Goal: Check status: Check status

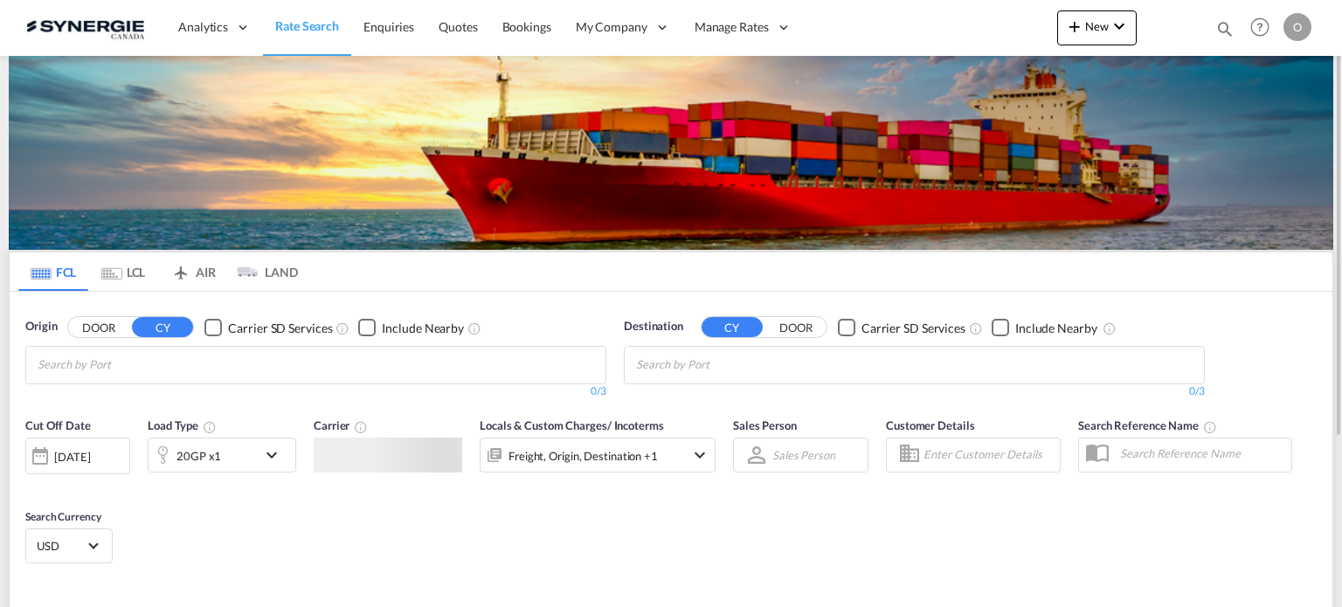
click at [1222, 26] on md-icon "icon-magnify" at bounding box center [1224, 28] width 19 height 19
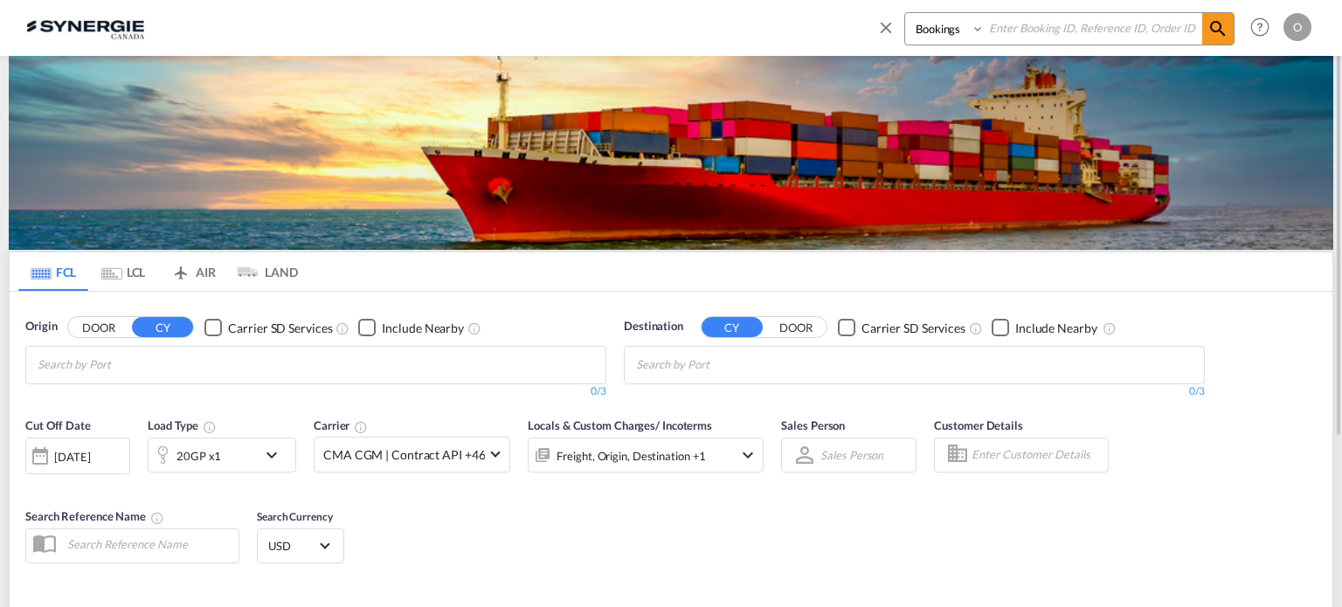
click at [1122, 39] on input at bounding box center [1094, 28] width 218 height 31
paste input "SYC002862"
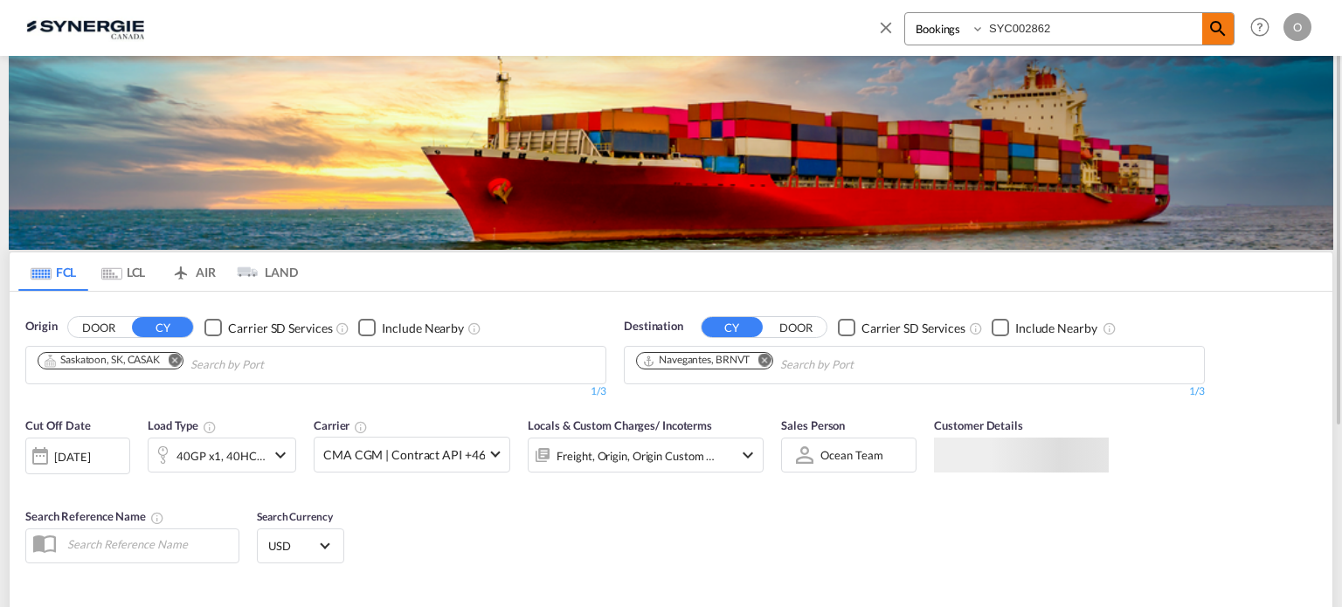
type input "SYC002862"
click at [1221, 34] on md-icon "icon-magnify" at bounding box center [1217, 28] width 21 height 21
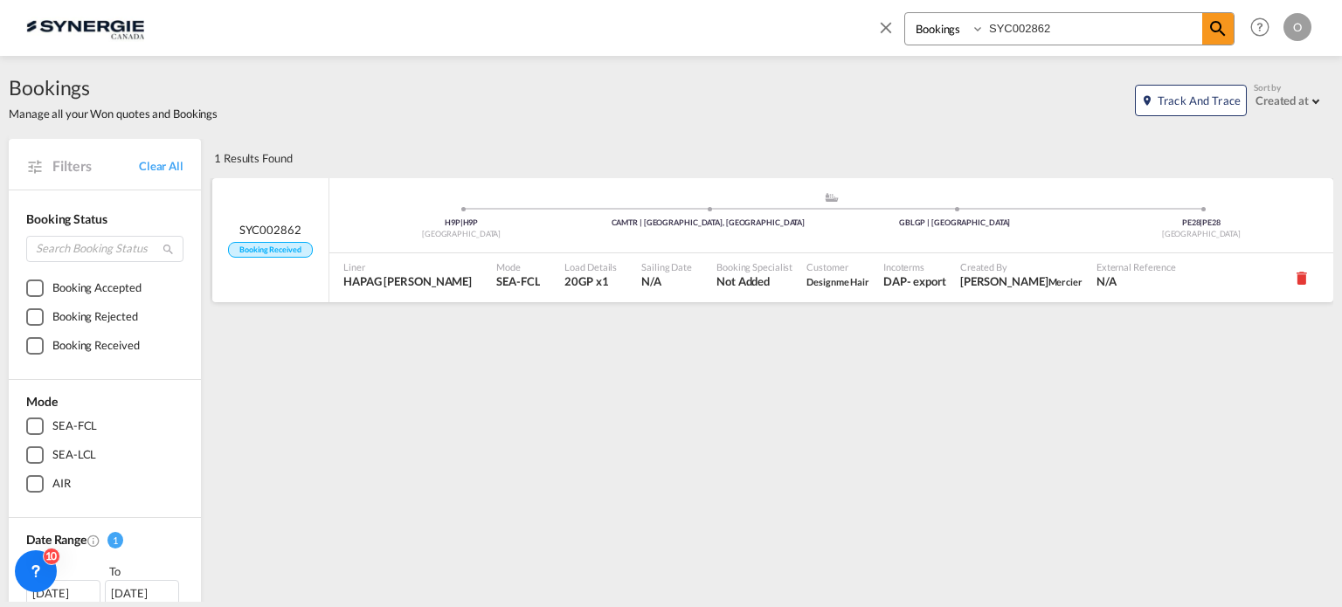
click at [806, 282] on span "Designme Hair" at bounding box center [837, 281] width 63 height 11
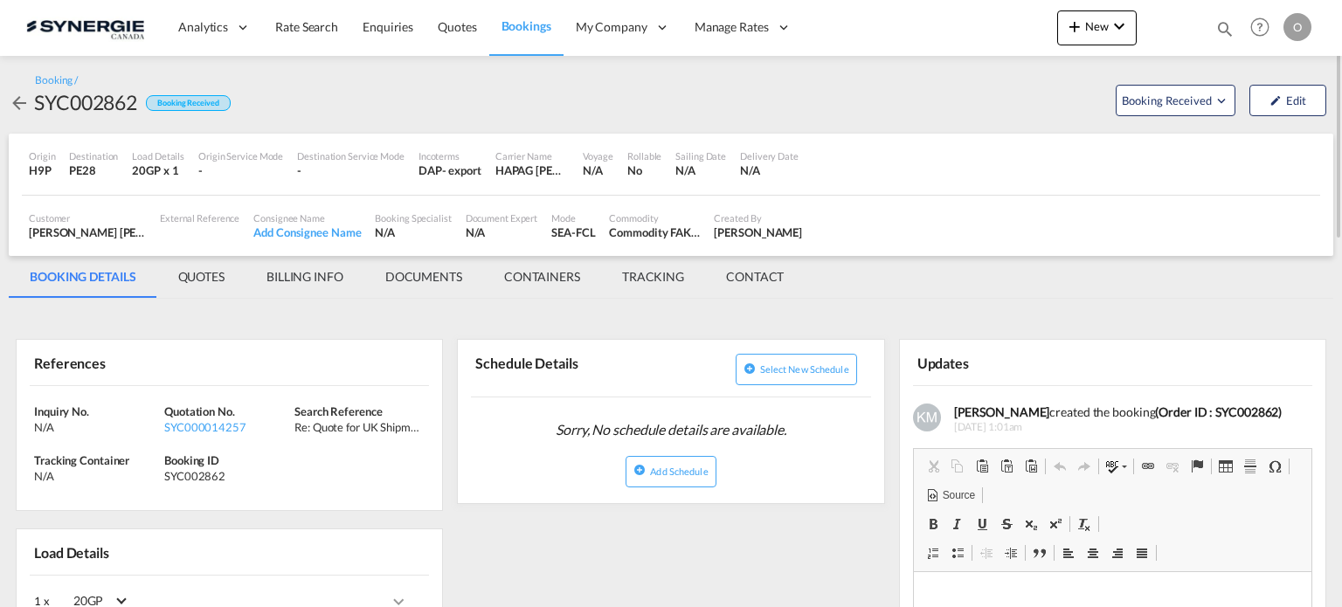
click at [203, 281] on md-tab-item "QUOTES" at bounding box center [201, 277] width 88 height 42
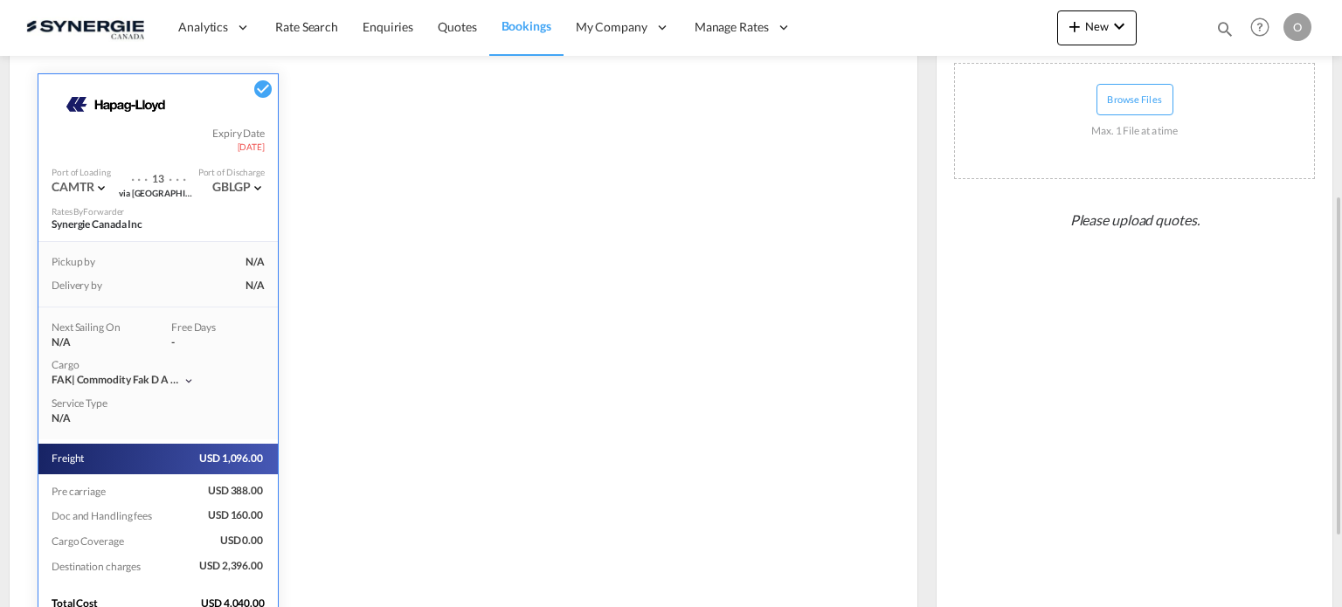
scroll to position [472, 0]
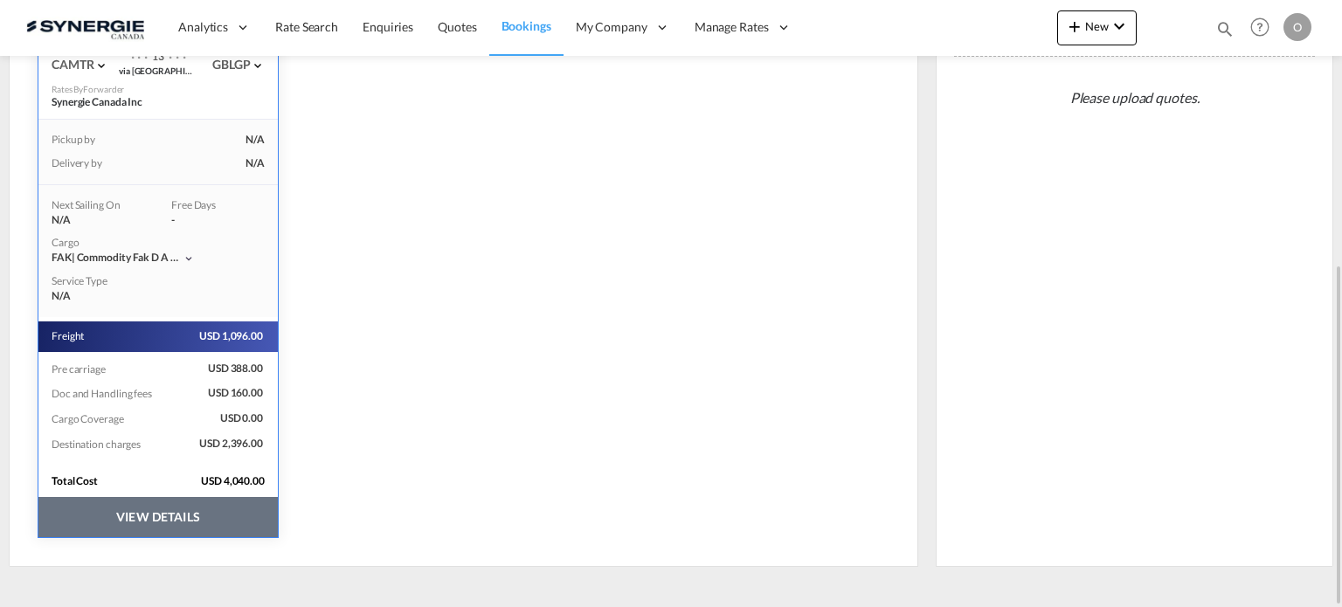
click at [220, 527] on button "VIEW DETAILS" at bounding box center [157, 517] width 239 height 40
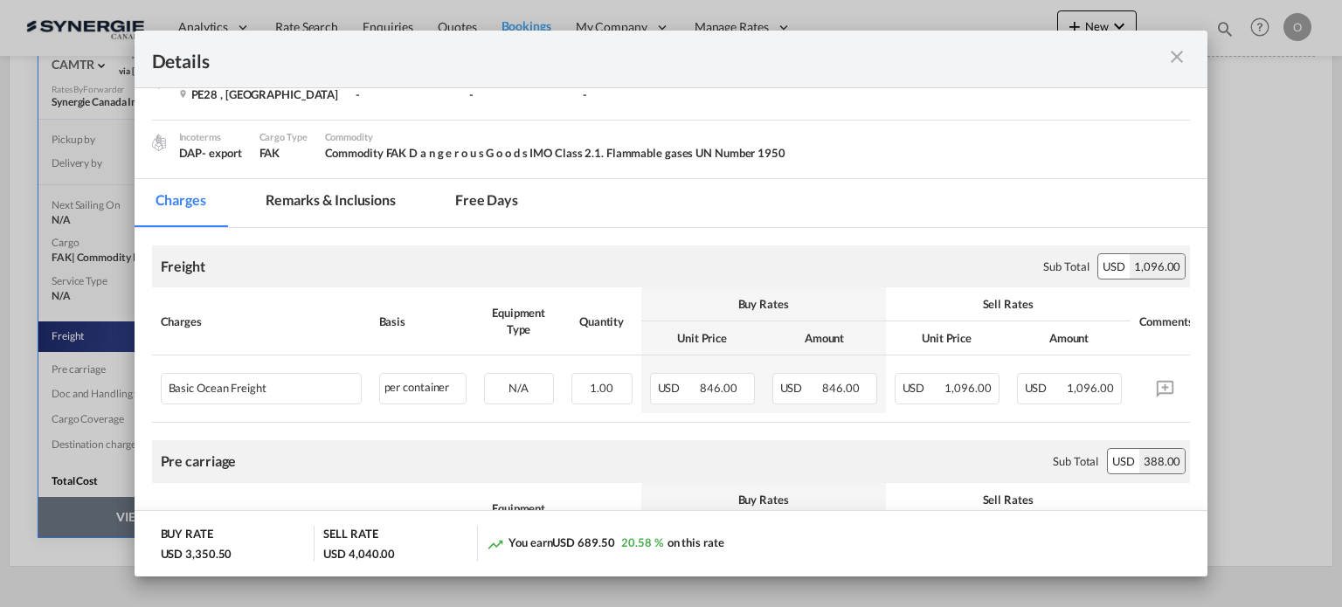
scroll to position [262, 0]
click at [344, 203] on md-tab-item "Remarks & Inclusions" at bounding box center [331, 201] width 172 height 48
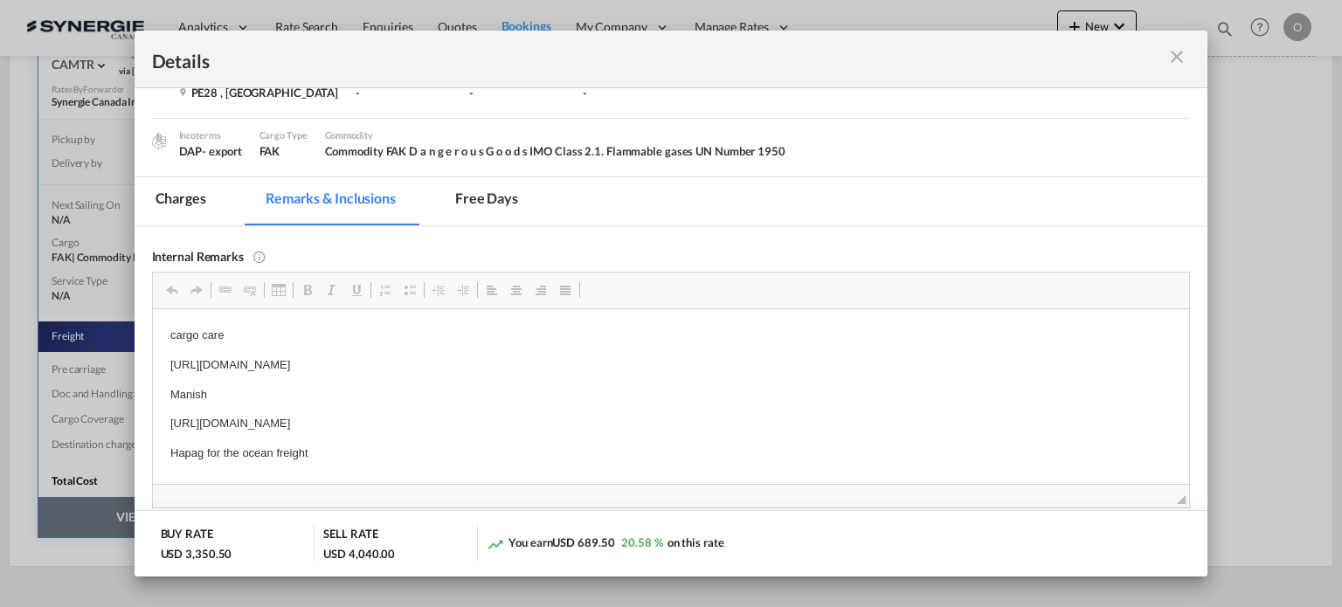
scroll to position [349, 0]
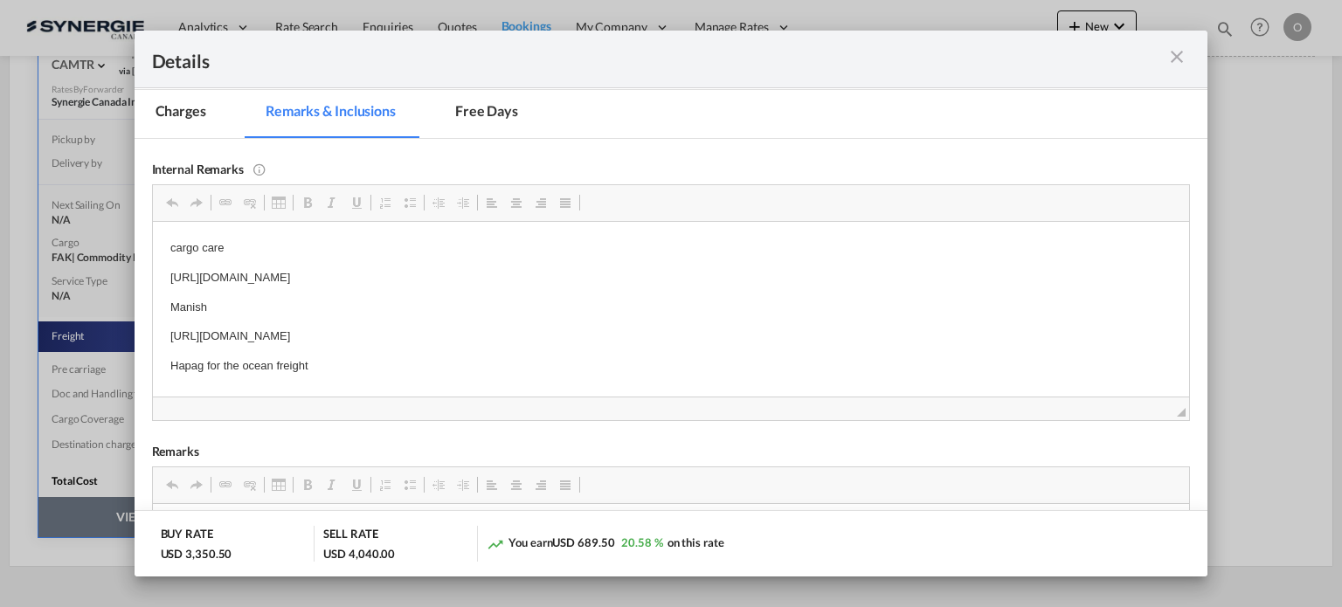
click at [351, 365] on p "Hapag for the ocean freight" at bounding box center [670, 365] width 1002 height 18
click at [328, 368] on p "Hapag for the ocean freight" at bounding box center [670, 365] width 1002 height 18
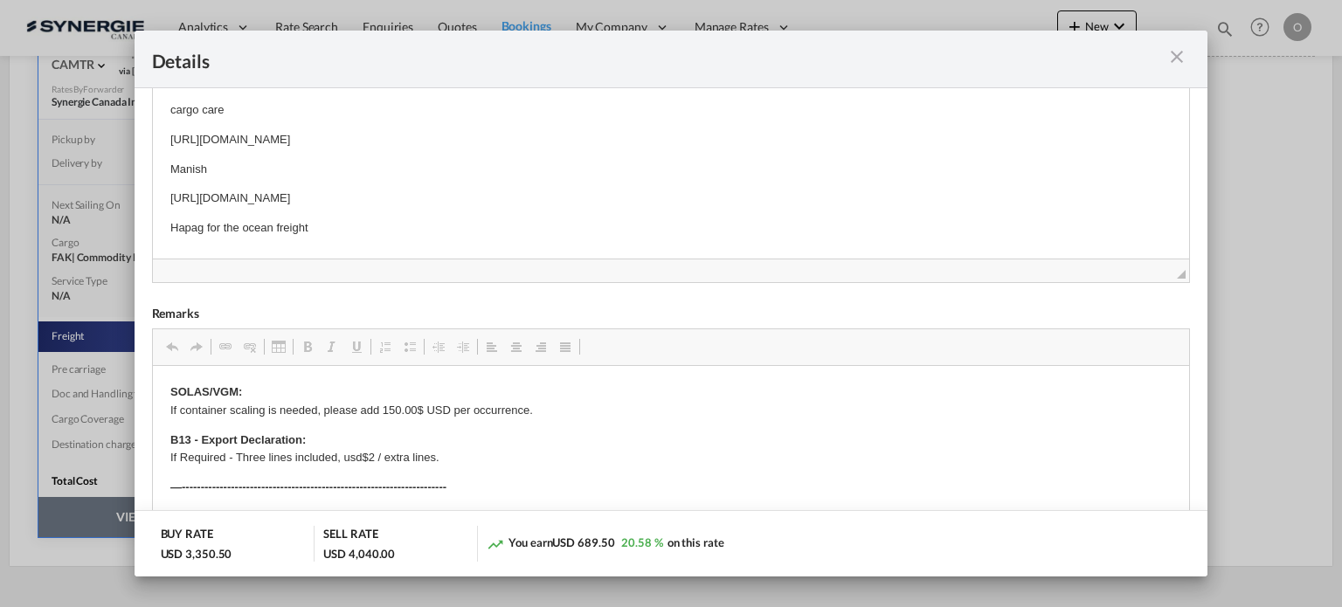
scroll to position [411, 0]
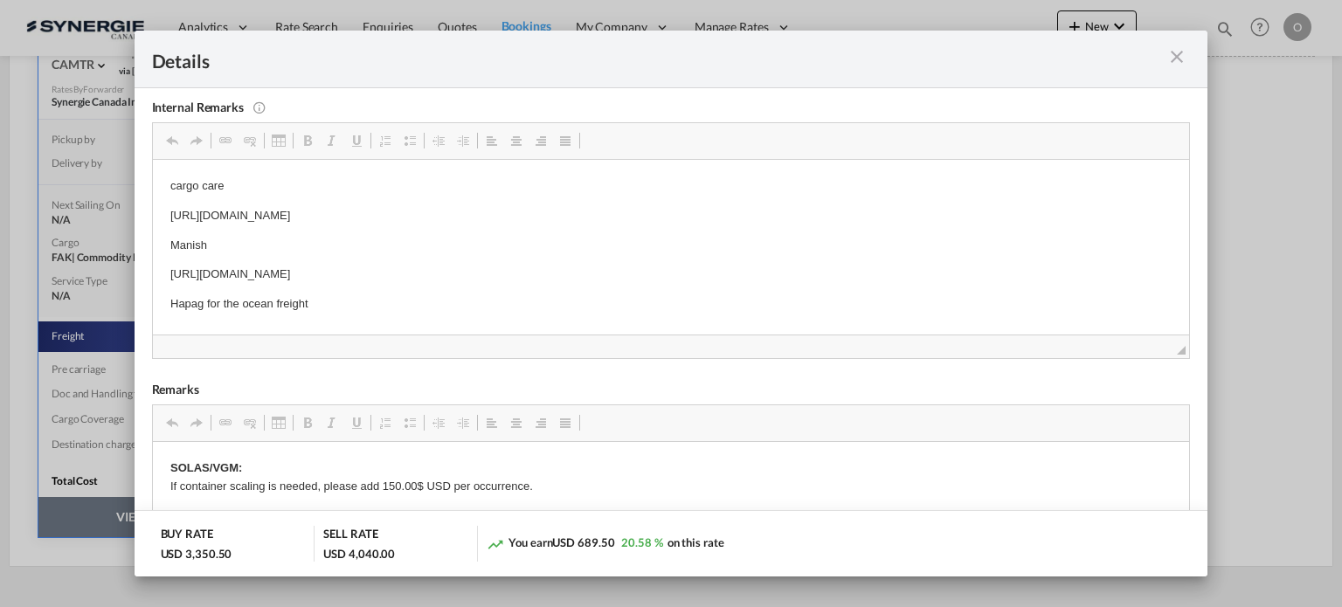
click at [327, 300] on p "Hapag for the ocean freight" at bounding box center [670, 303] width 1002 height 18
click at [281, 302] on p "Hapag for the ocean freight" at bounding box center [670, 303] width 1002 height 18
click at [303, 302] on p "Hapag for the ocean freight" at bounding box center [670, 303] width 1002 height 18
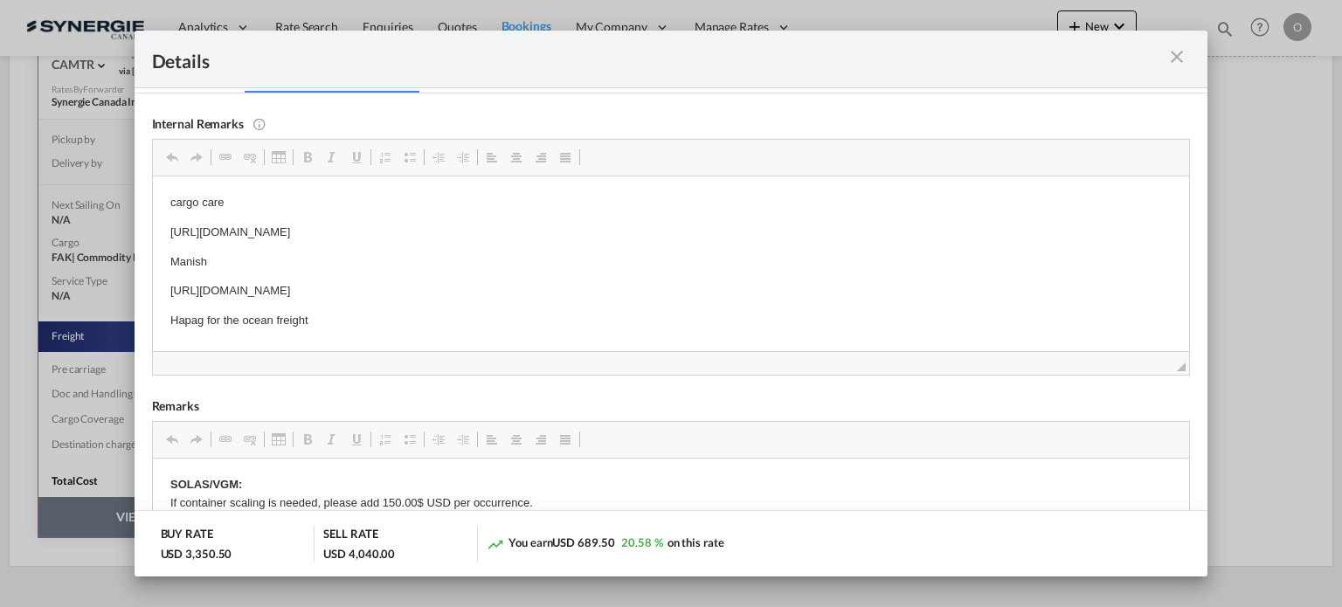
scroll to position [499, 0]
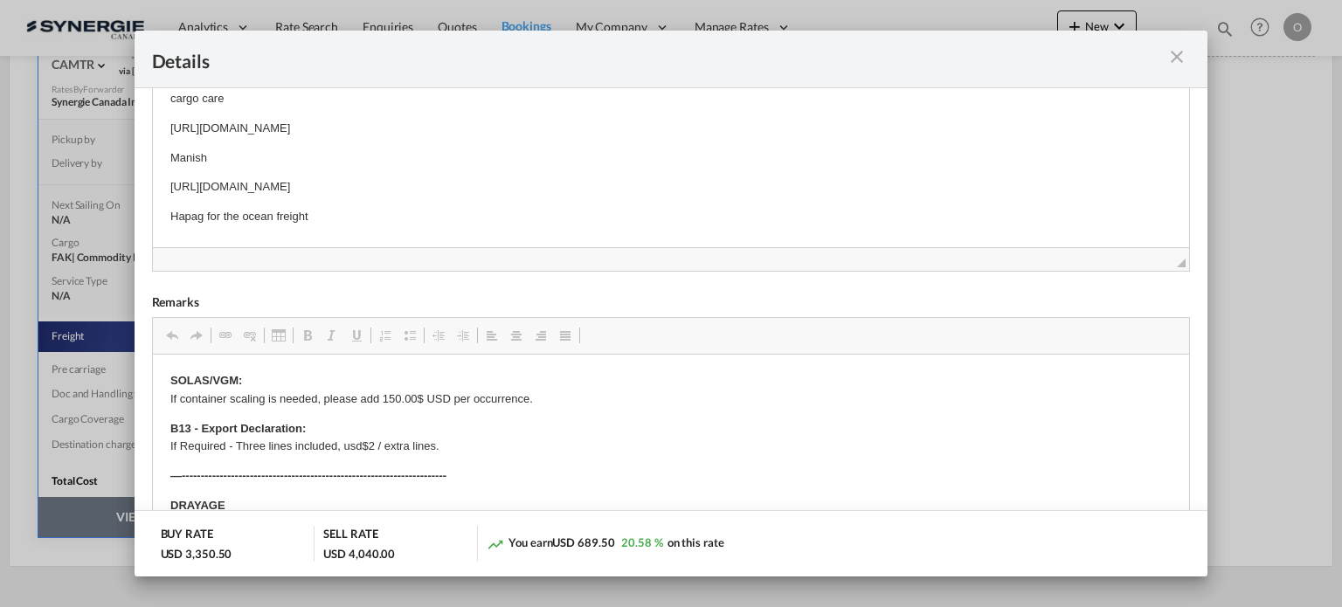
click at [312, 226] on html "cargo care [URL][DOMAIN_NAME] Manish [URL][DOMAIN_NAME] Hapag for the ocean fre…" at bounding box center [670, 157] width 1037 height 171
click at [309, 221] on p "Hapag for the ocean freight" at bounding box center [670, 216] width 1002 height 18
